Goal: Register for event/course

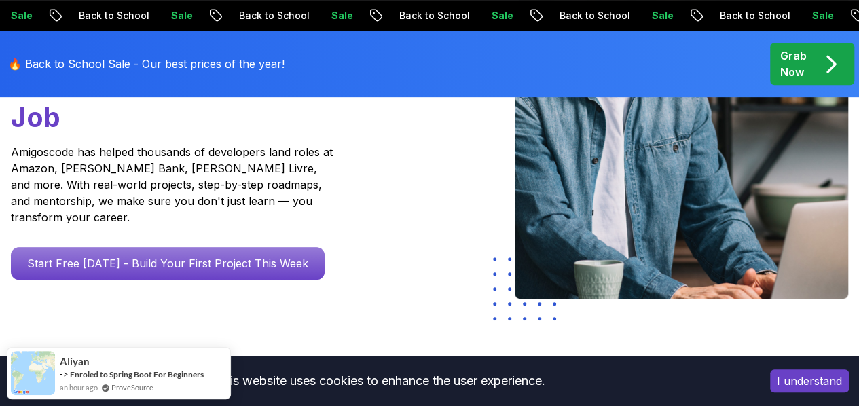
scroll to position [280, 0]
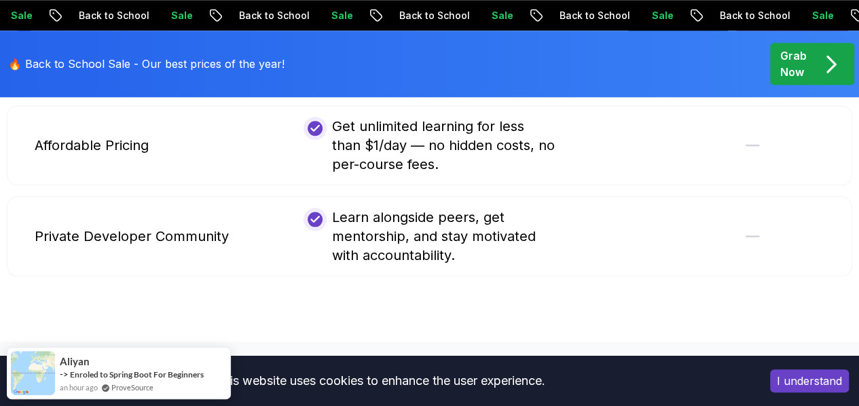
scroll to position [3263, 0]
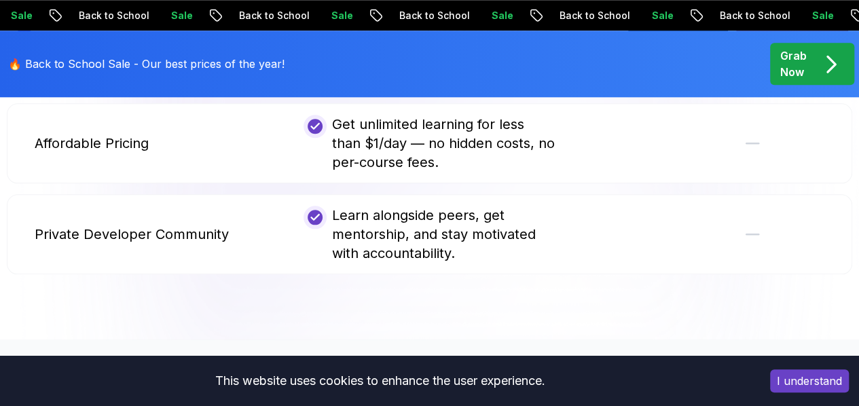
click at [700, 59] on div "🔥 Back to School Sale - Our best prices of the year! Grab Now" at bounding box center [429, 64] width 859 height 67
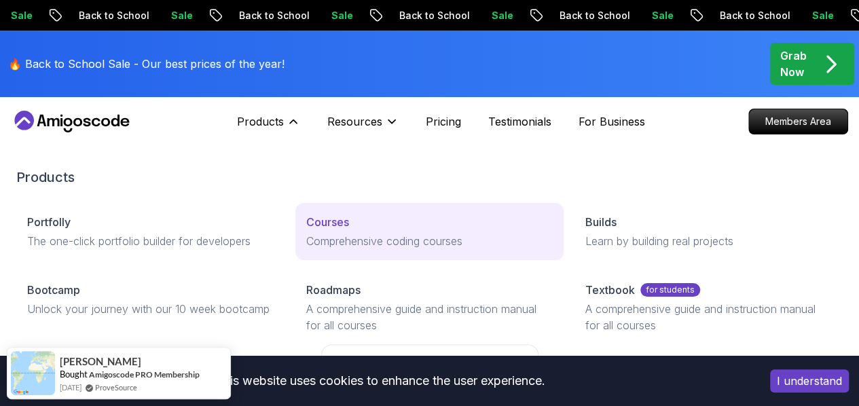
click at [295, 252] on link "Courses Comprehensive coding courses" at bounding box center [429, 231] width 268 height 57
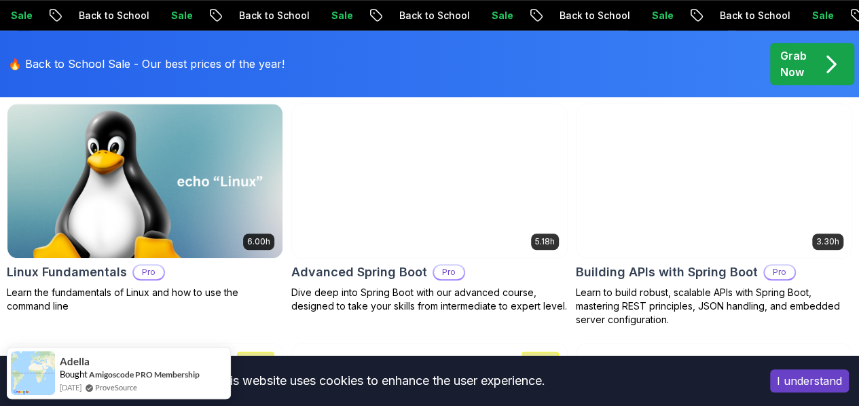
scroll to position [468, 0]
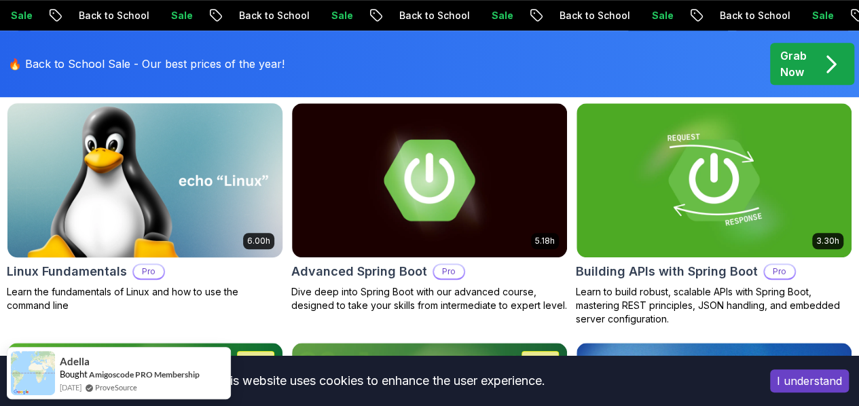
click at [289, 154] on img at bounding box center [145, 180] width 288 height 162
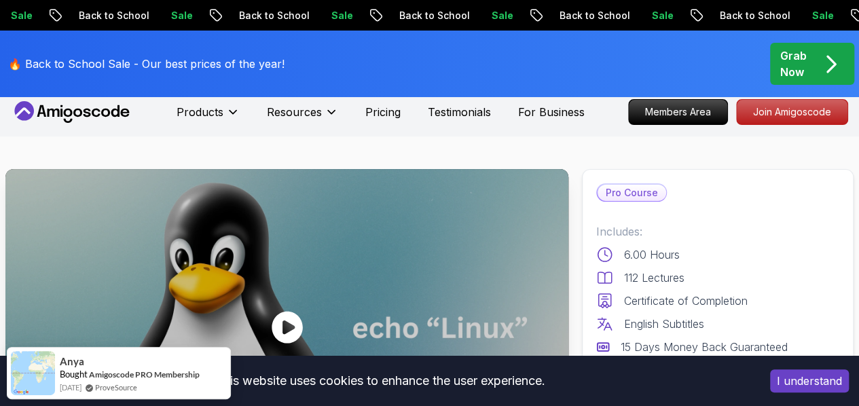
scroll to position [9, 0]
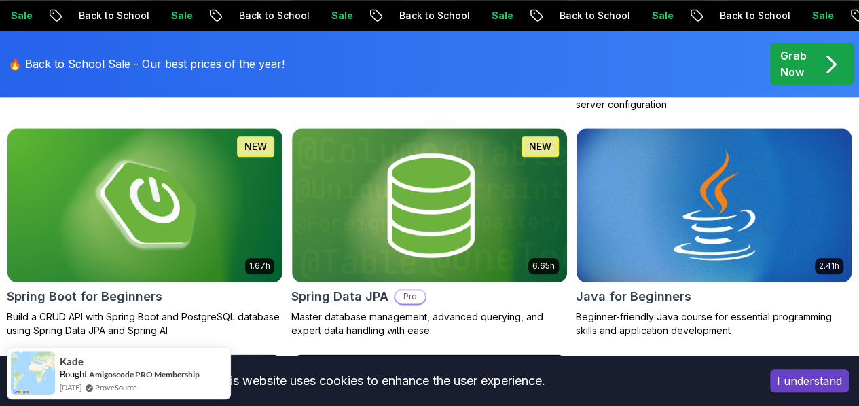
scroll to position [680, 0]
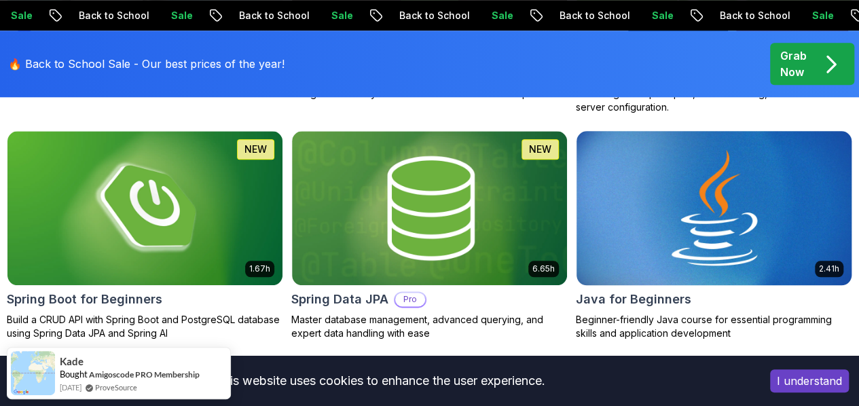
click at [752, 127] on img at bounding box center [713, 208] width 288 height 162
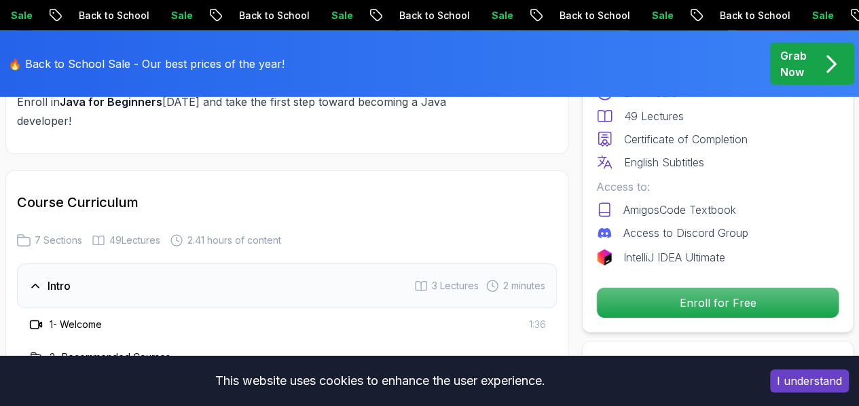
scroll to position [1983, 0]
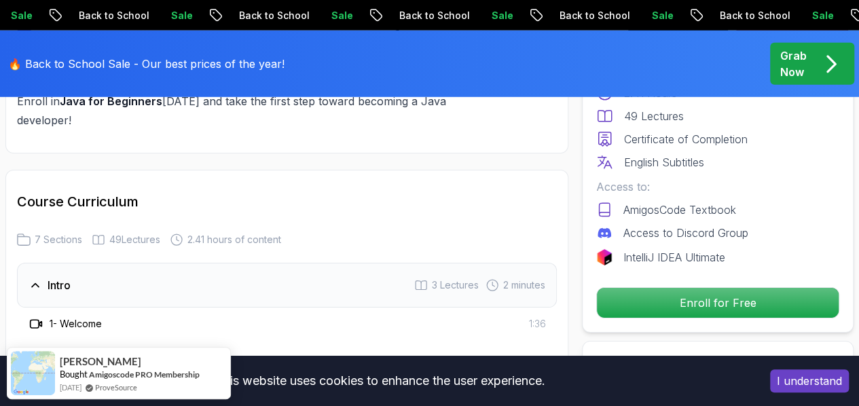
click at [75, 317] on h3 "1 - Welcome" at bounding box center [76, 324] width 52 height 14
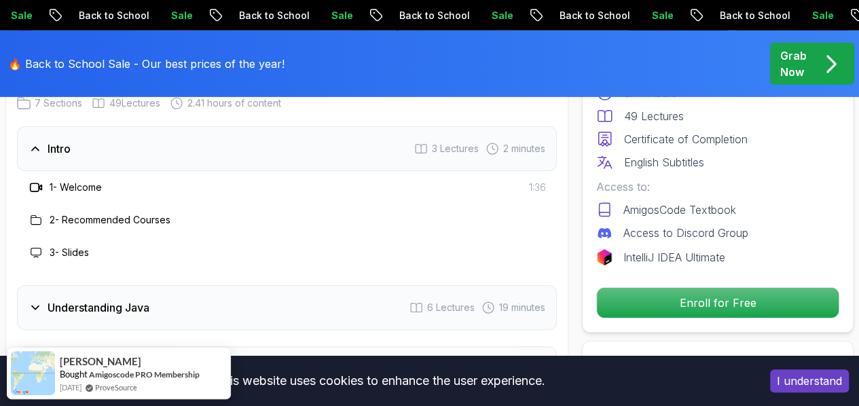
scroll to position [2120, 0]
click at [99, 299] on h3 "Understanding Java" at bounding box center [99, 307] width 102 height 16
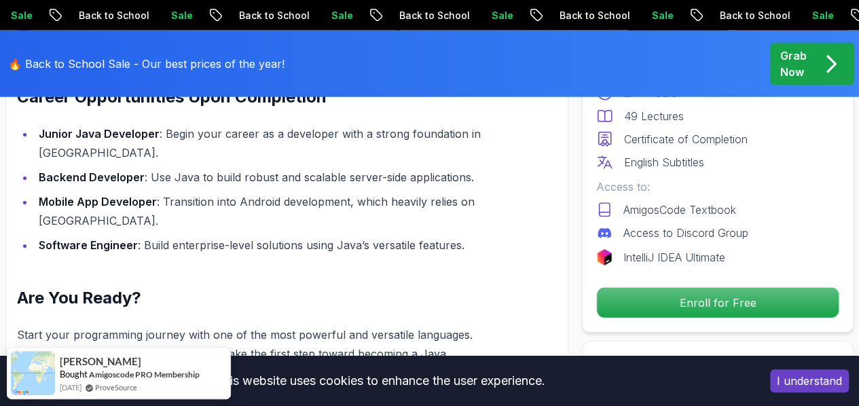
scroll to position [1729, 0]
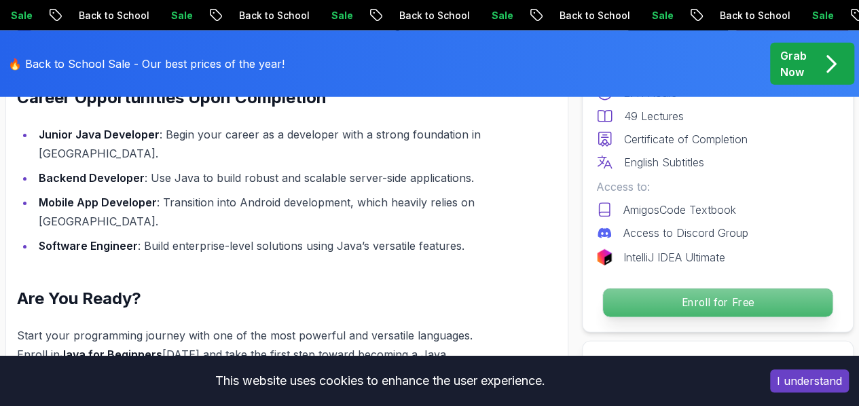
click at [654, 295] on p "Enroll for Free" at bounding box center [717, 302] width 229 height 29
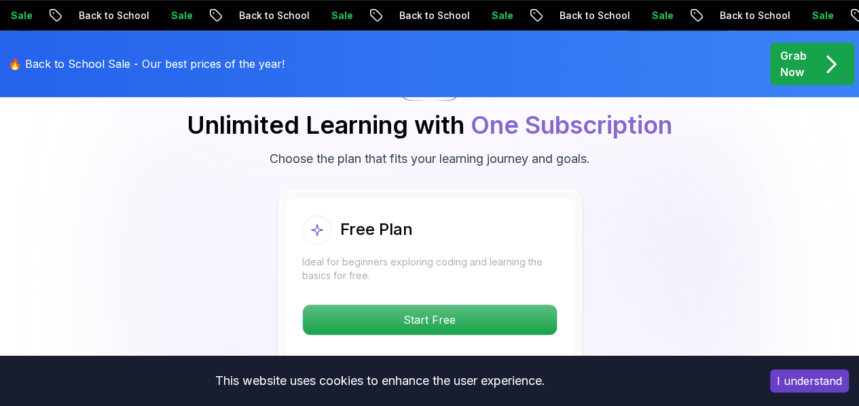
scroll to position [2969, 0]
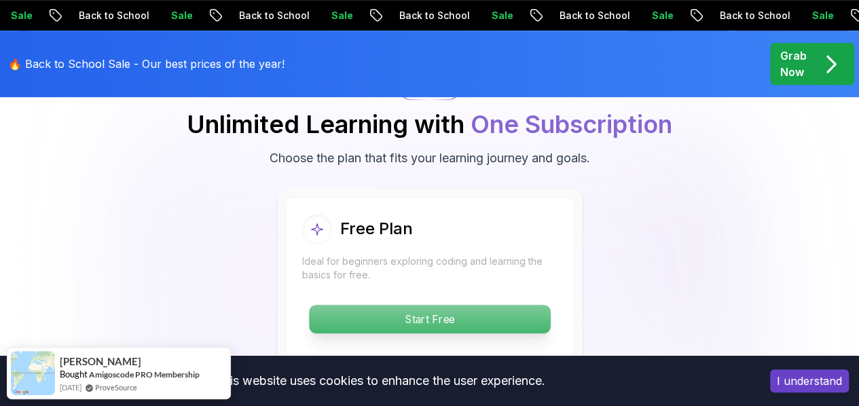
click at [442, 305] on p "Start Free" at bounding box center [429, 319] width 241 height 29
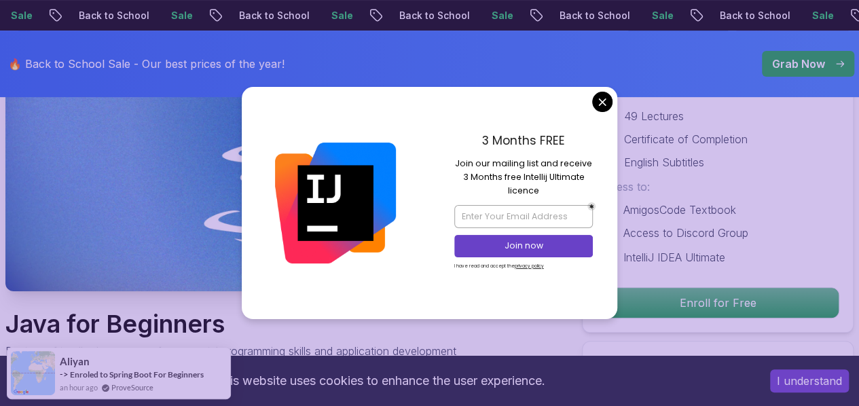
click at [603, 117] on div "3 Months FREE Join our mailing list and receive 3 Months free Intellij Ultimate…" at bounding box center [524, 203] width 188 height 232
